Goal: Navigation & Orientation: Find specific page/section

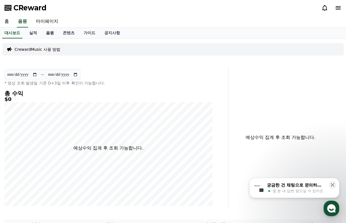
click at [46, 33] on link "음원" at bounding box center [49, 33] width 17 height 11
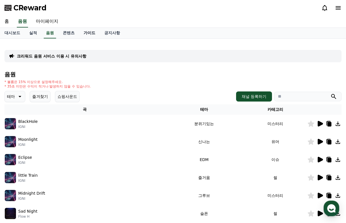
click at [88, 32] on link "가이드" at bounding box center [89, 33] width 21 height 11
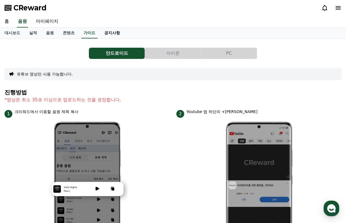
click at [112, 30] on link "공지사항" at bounding box center [112, 33] width 25 height 11
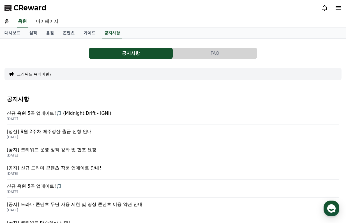
click at [84, 150] on p "[공지] 크리워드 운영 정책 강화 및 협조 요청" at bounding box center [173, 149] width 333 height 7
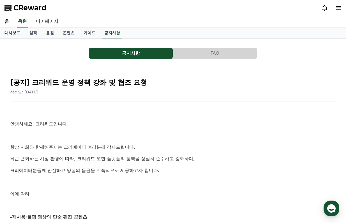
click at [21, 31] on link "대시보드" at bounding box center [12, 33] width 25 height 11
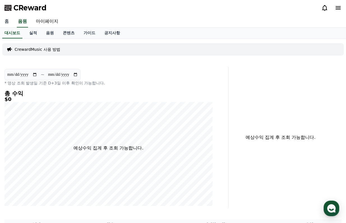
click at [9, 22] on link "홈" at bounding box center [6, 22] width 13 height 12
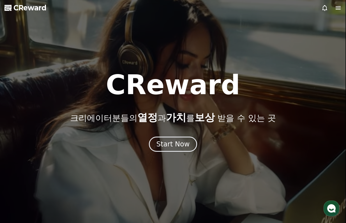
click at [39, 7] on span "CReward" at bounding box center [29, 7] width 33 height 9
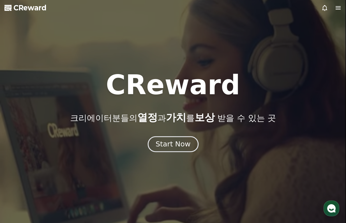
click at [178, 147] on div "Start Now" at bounding box center [173, 144] width 35 height 10
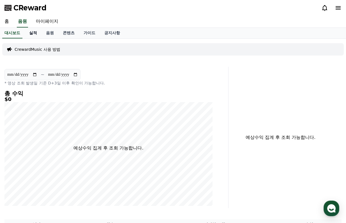
click at [40, 34] on link "실적" at bounding box center [33, 33] width 17 height 11
